Goal: Check status

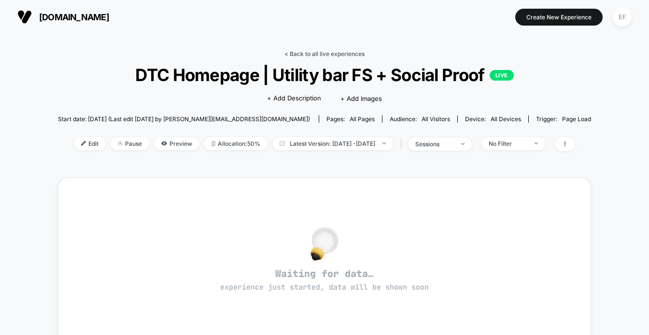
click at [327, 51] on link "< Back to all live experiences" at bounding box center [325, 53] width 80 height 7
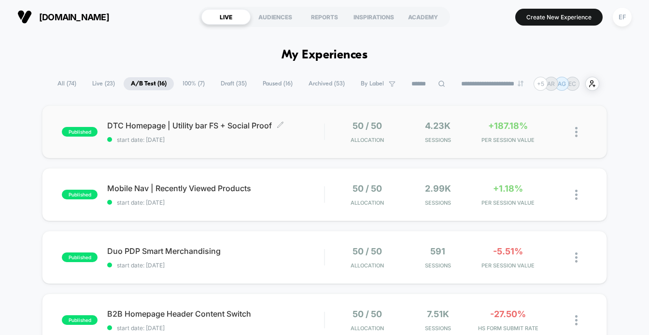
click at [300, 134] on div "DTC Homepage | Utility bar FS + Social Proof Click to edit experience details C…" at bounding box center [215, 132] width 217 height 23
